Goal: Task Accomplishment & Management: Manage account settings

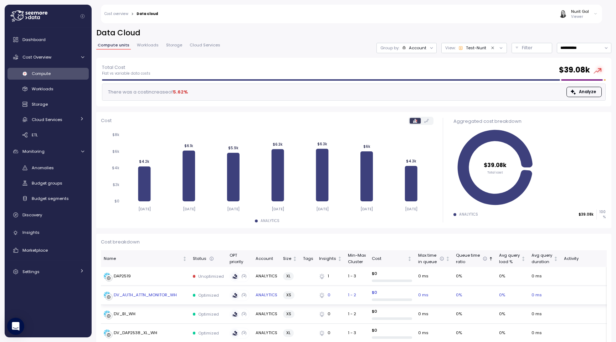
scroll to position [0, 14]
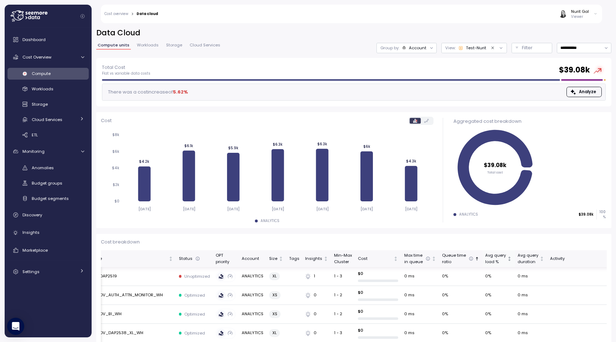
click at [507, 259] on icon "Not sorted" at bounding box center [509, 258] width 5 height 5
click at [469, 257] on icon at bounding box center [471, 259] width 4 height 4
click at [474, 257] on icon "Sorted ascending" at bounding box center [476, 258] width 5 height 5
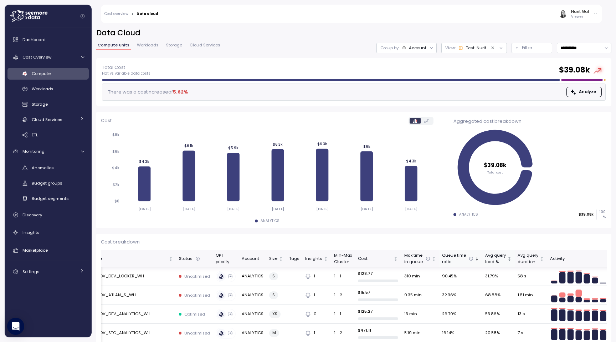
click at [474, 257] on icon "Sorted descending" at bounding box center [476, 258] width 5 height 5
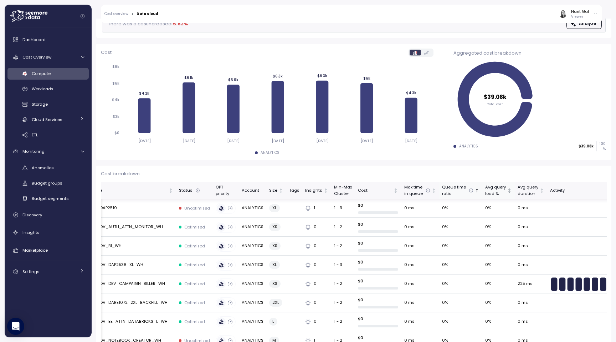
scroll to position [138, 0]
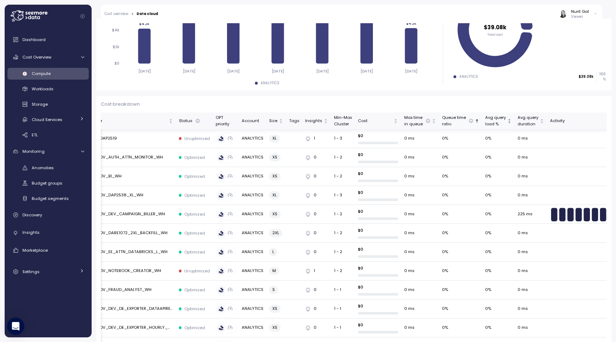
click at [474, 118] on icon "Sorted ascending" at bounding box center [476, 120] width 5 height 5
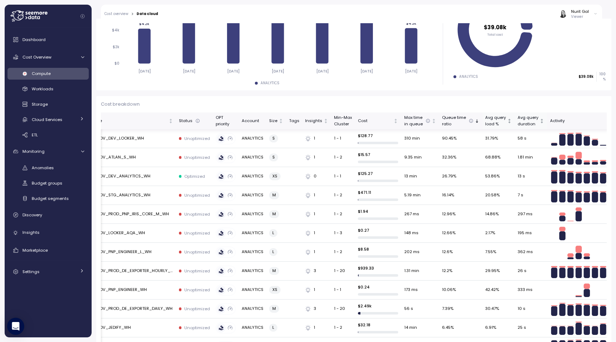
click at [539, 121] on icon "Not sorted" at bounding box center [541, 120] width 5 height 5
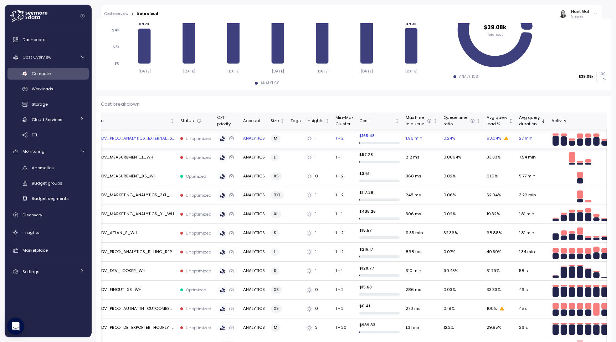
scroll to position [0, 12]
click at [556, 9] on div "Nurit Gal Viewer" at bounding box center [383, 14] width 440 height 19
click at [560, 10] on div at bounding box center [562, 13] width 7 height 7
click at [566, 34] on button "Log out" at bounding box center [576, 39] width 42 height 10
